Goal: Information Seeking & Learning: Learn about a topic

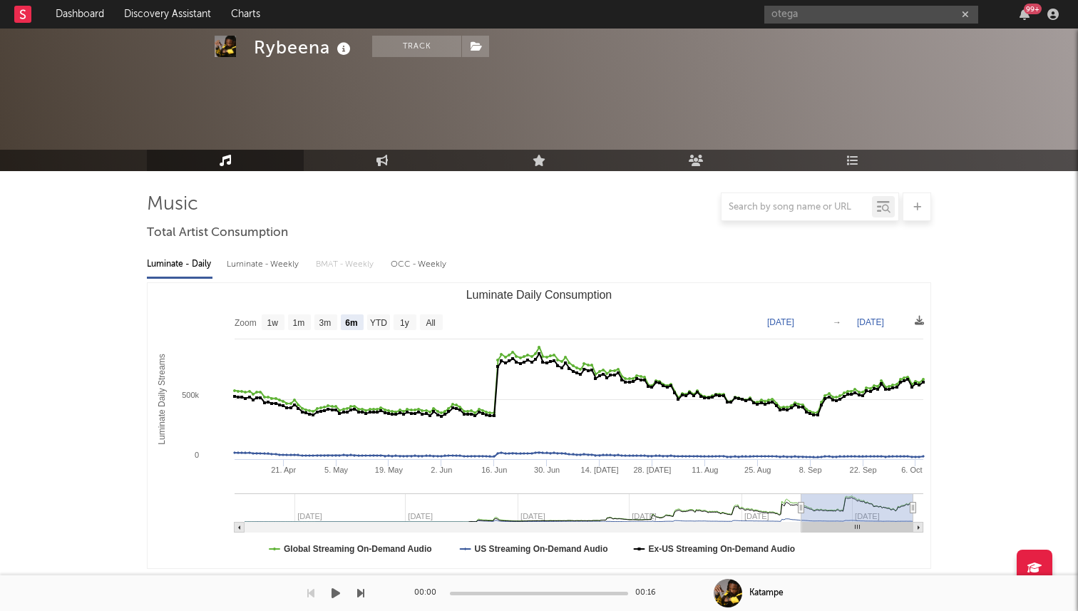
select select "6m"
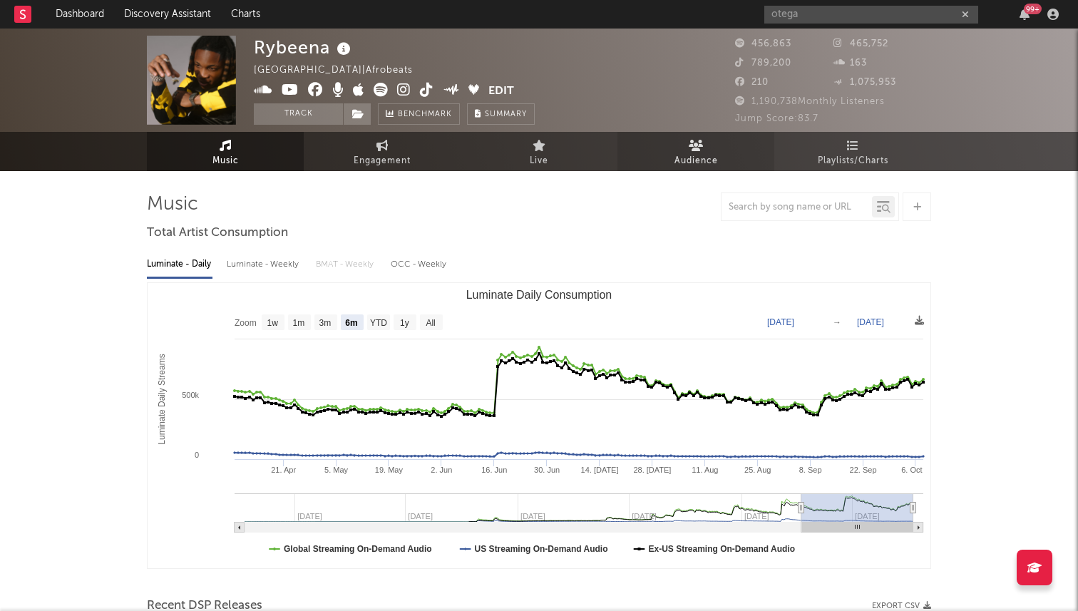
click at [706, 139] on link "Audience" at bounding box center [695, 151] width 157 height 39
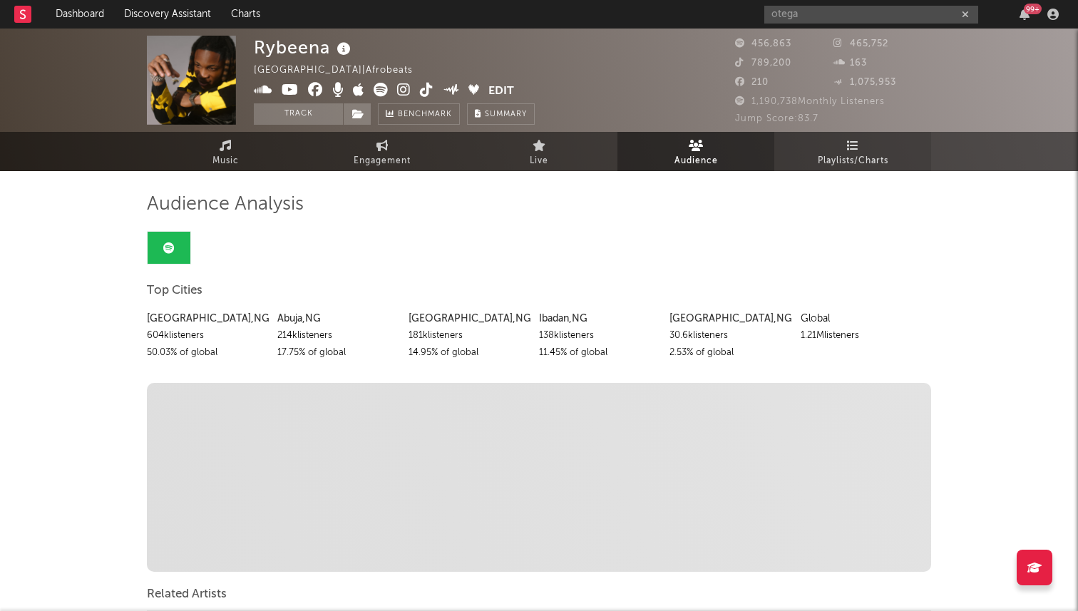
click at [870, 160] on span "Playlists/Charts" at bounding box center [853, 161] width 71 height 17
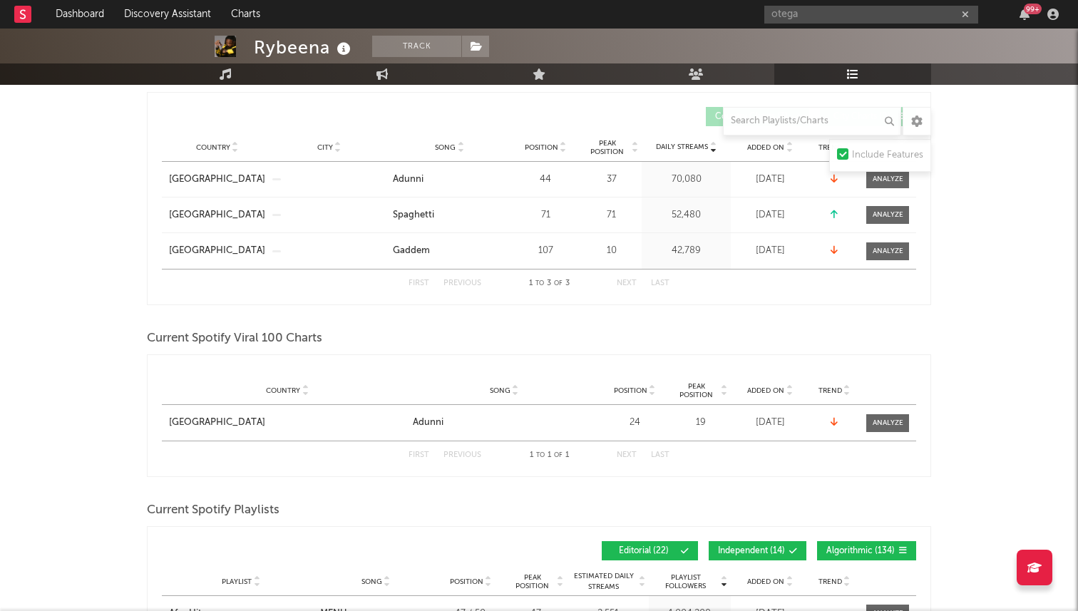
scroll to position [235, 0]
click at [875, 424] on div at bounding box center [887, 422] width 31 height 11
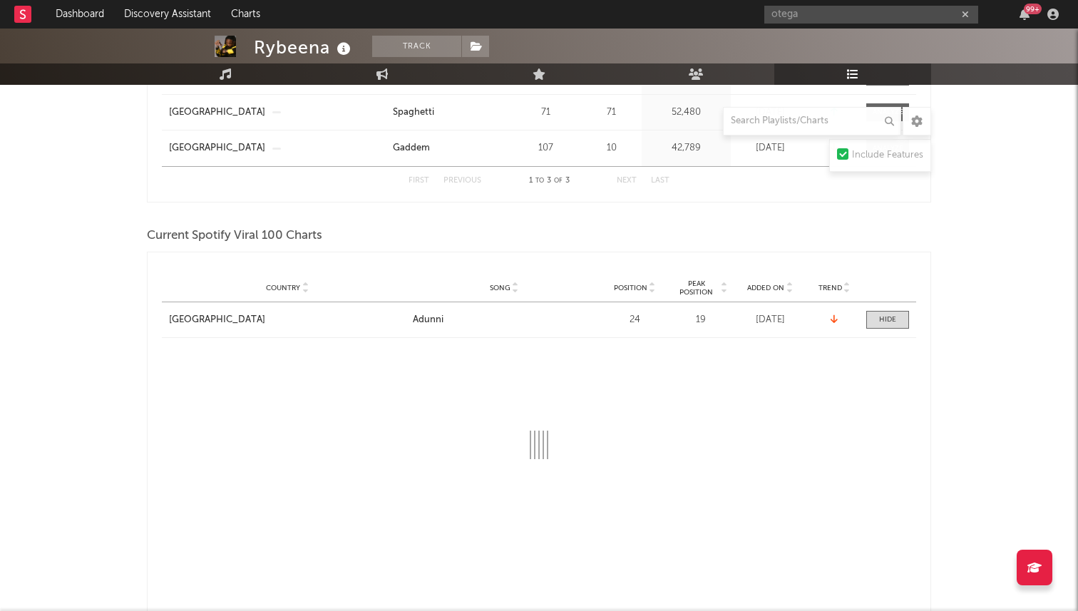
select select "1w"
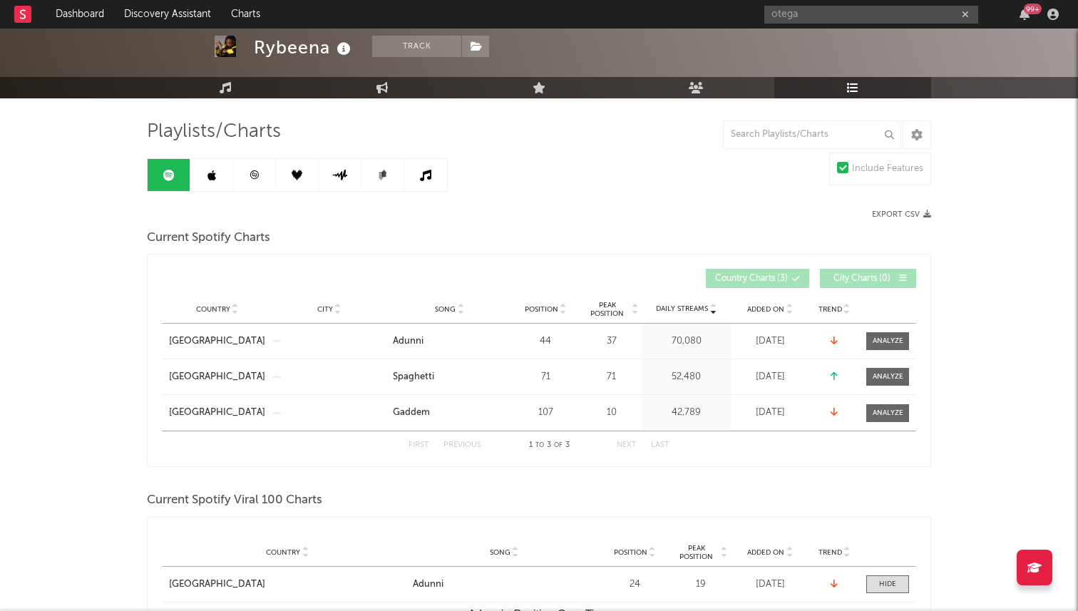
scroll to position [76, 0]
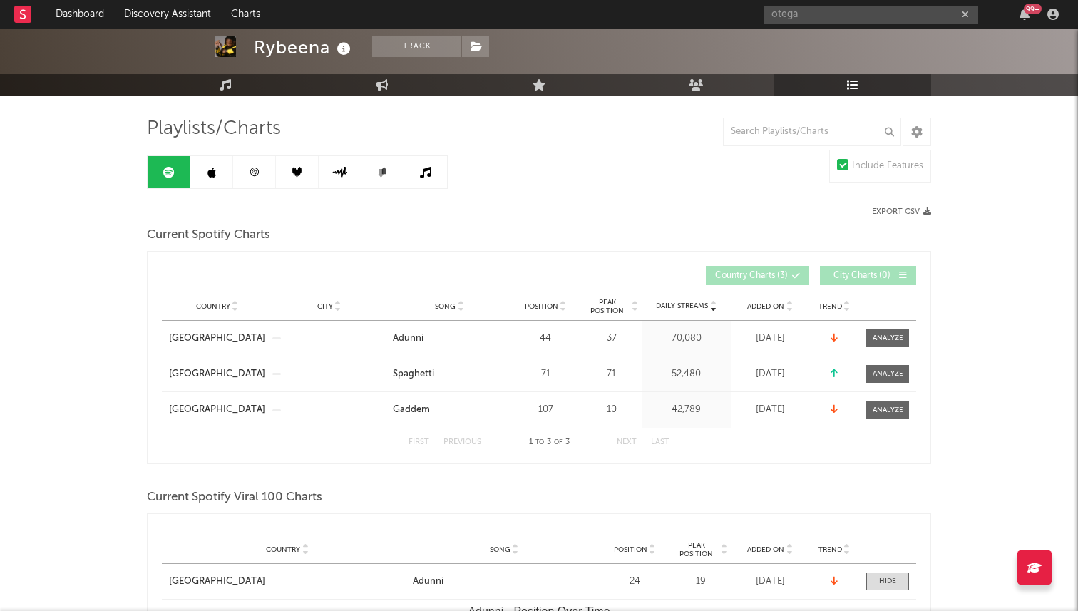
click at [408, 341] on div "Adunni" at bounding box center [408, 338] width 31 height 14
click at [883, 336] on div at bounding box center [887, 338] width 31 height 11
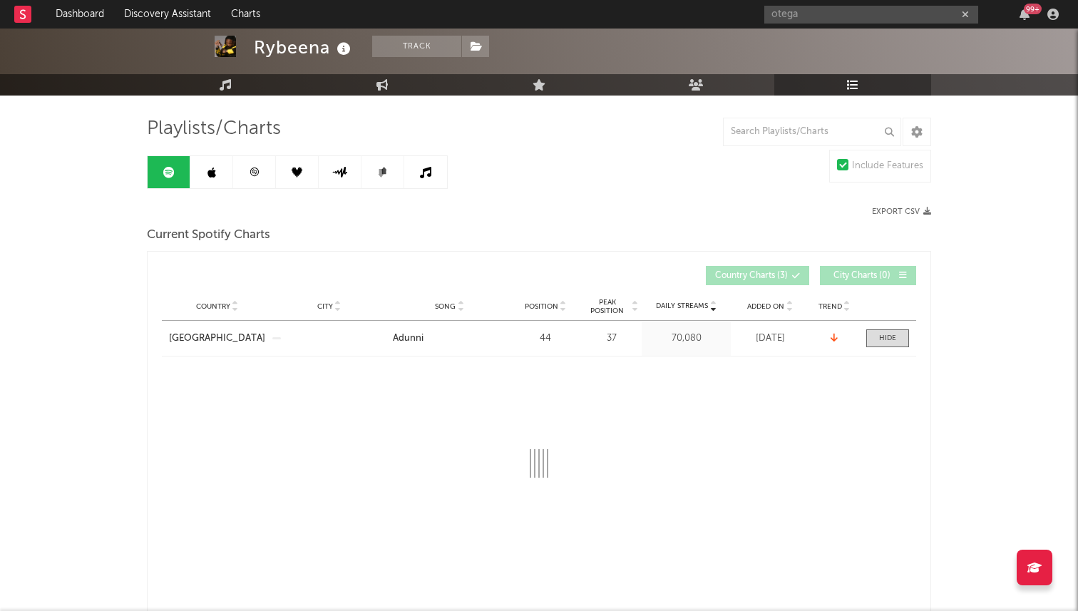
select select "1w"
